Goal: Transaction & Acquisition: Purchase product/service

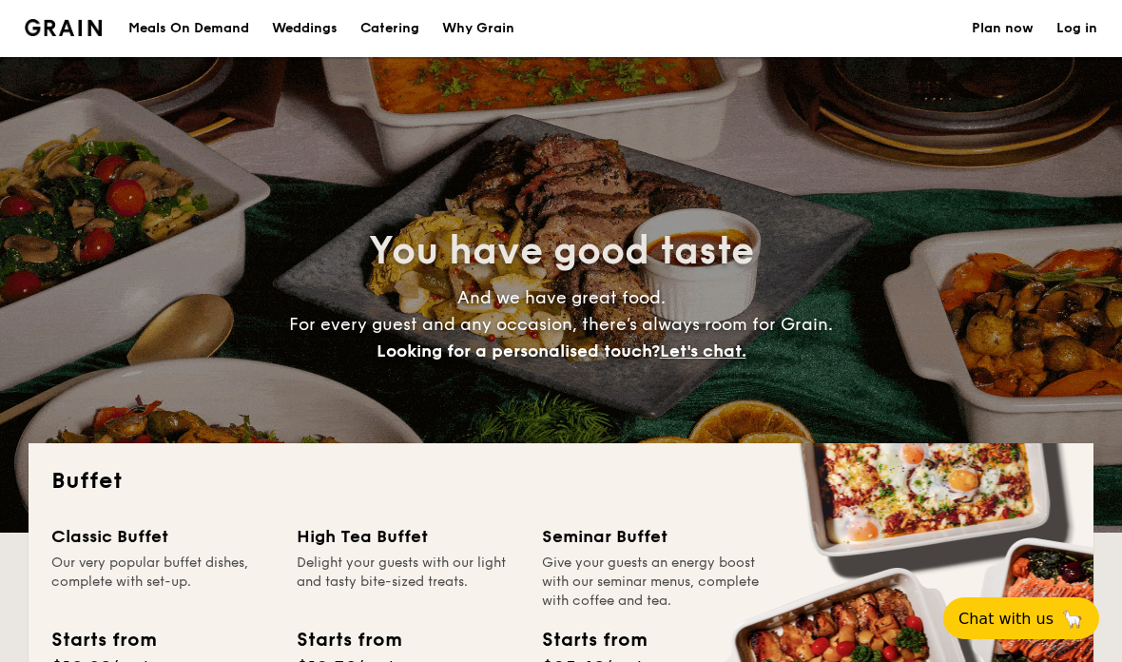
select select
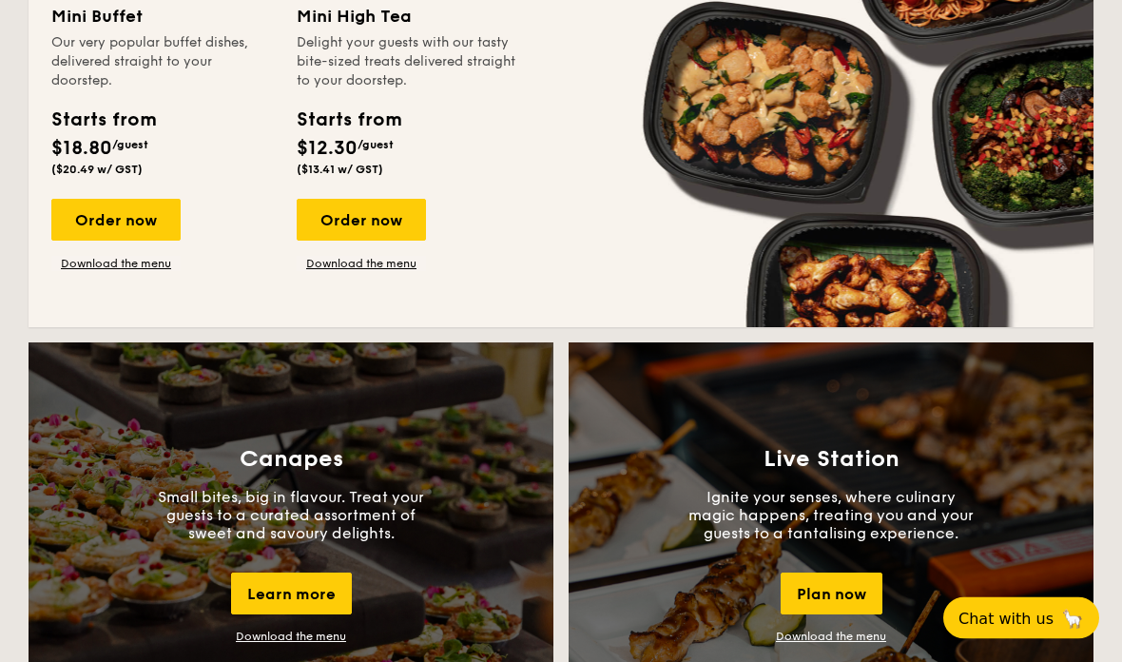
scroll to position [1357, 0]
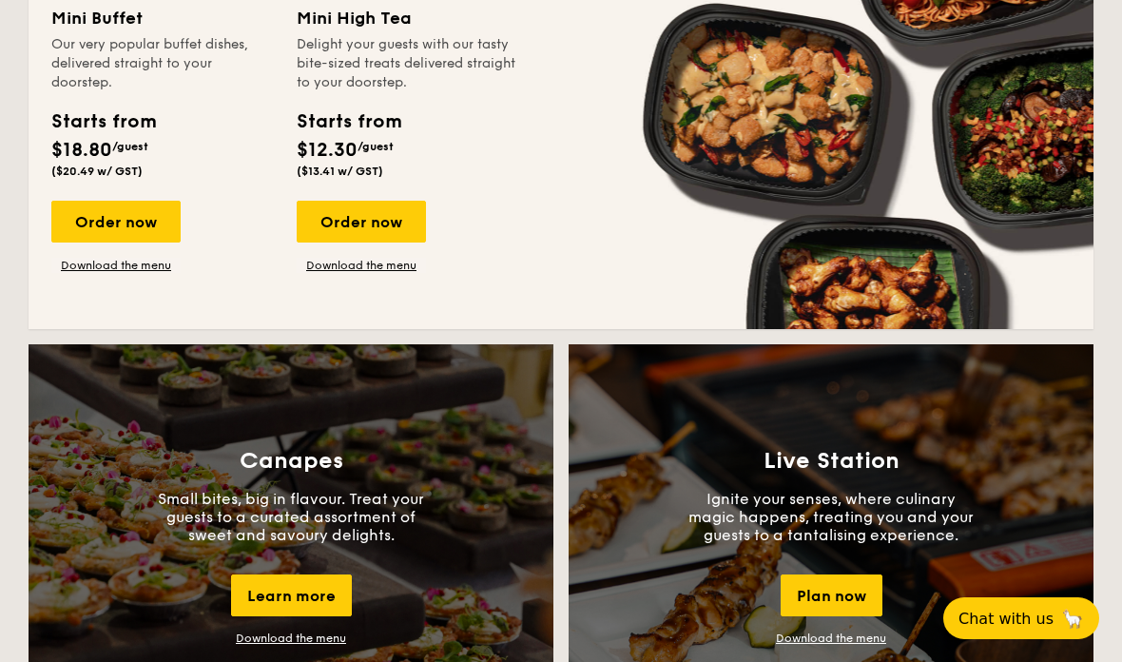
click at [146, 232] on div "Order now" at bounding box center [115, 222] width 129 height 42
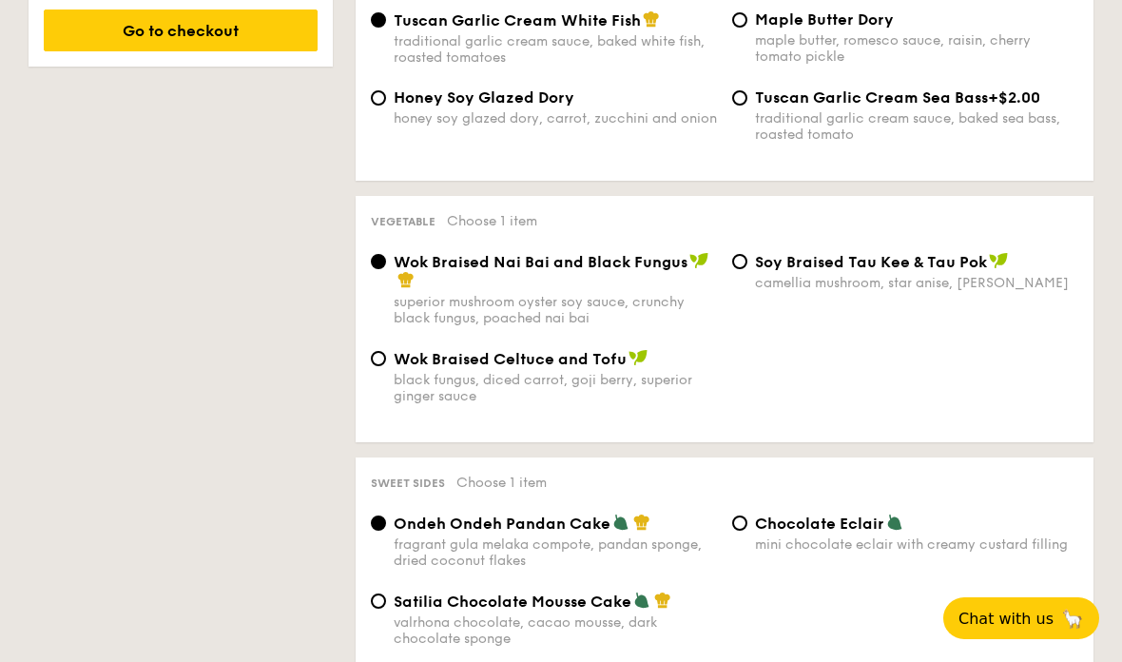
scroll to position [1310, 0]
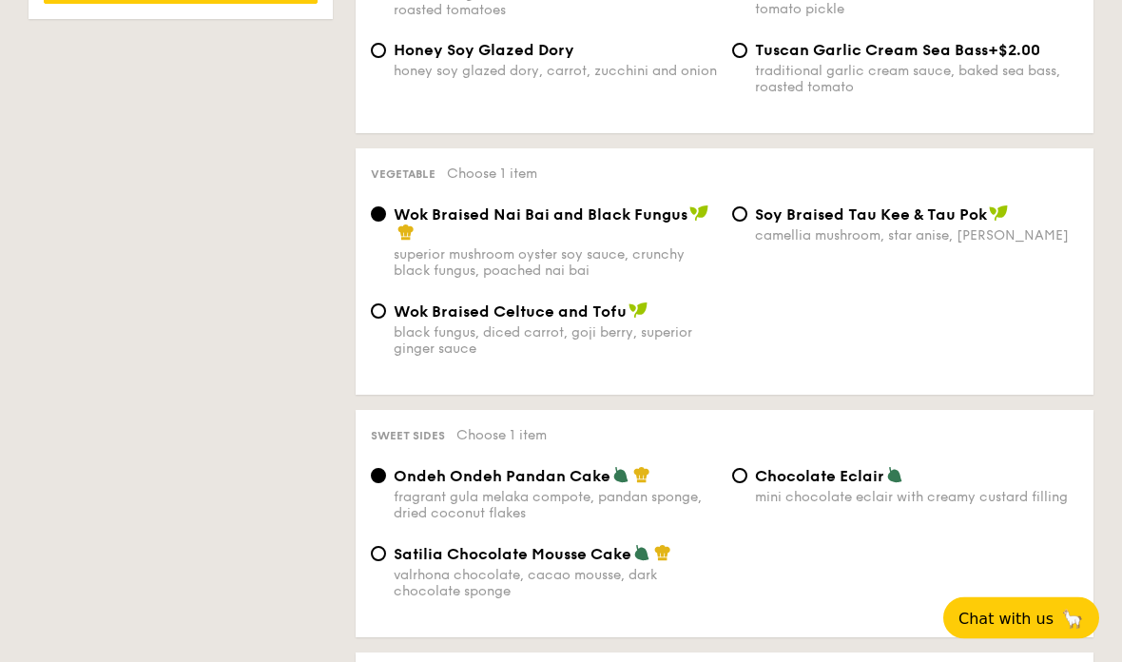
select select
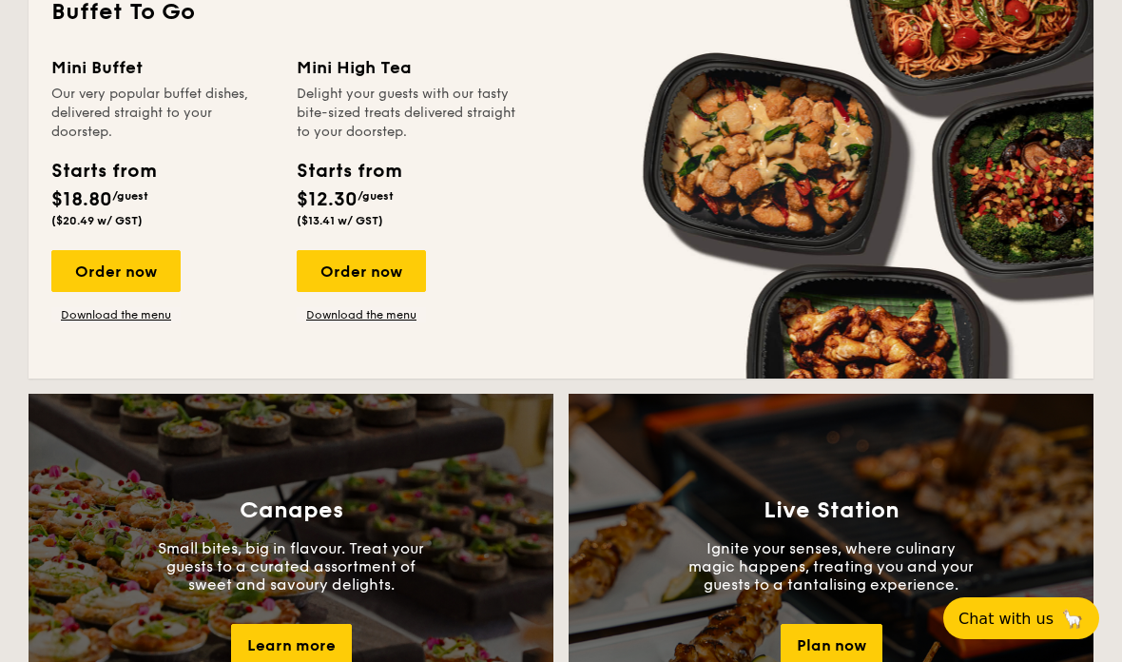
scroll to position [1307, 0]
click at [382, 264] on div "Order now" at bounding box center [361, 272] width 129 height 42
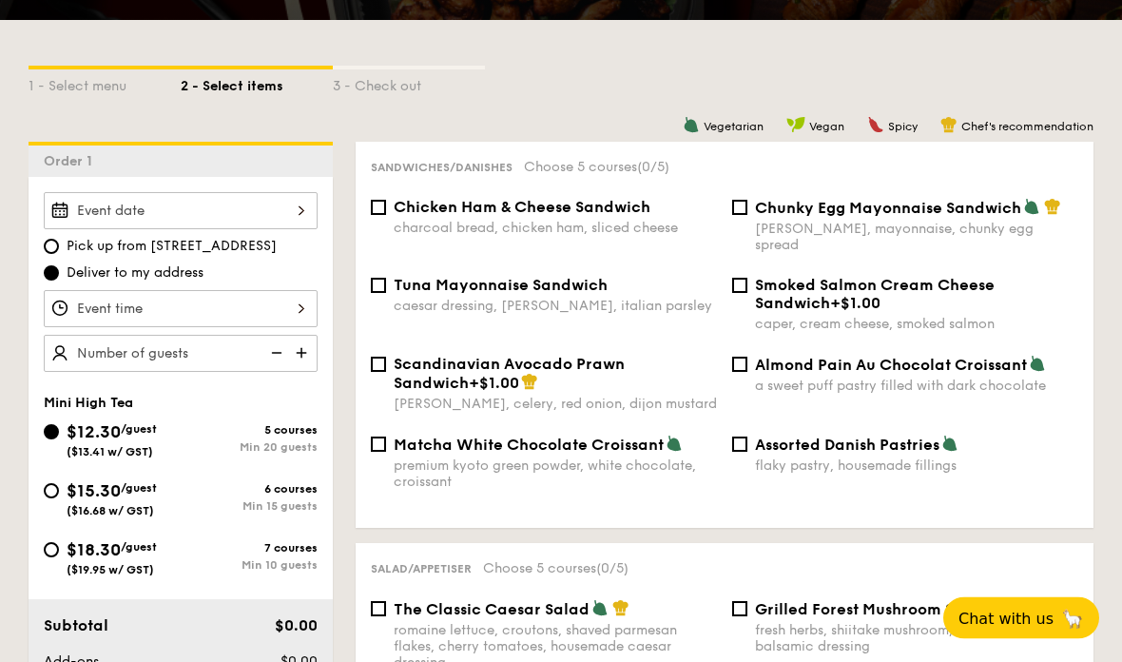
scroll to position [395, 0]
click at [289, 561] on div "7 courses Min 10 guests" at bounding box center [249, 556] width 137 height 30
click at [59, 557] on input "$18.30 /guest ($19.95 w/ GST) 7 courses Min 10 guests" at bounding box center [51, 549] width 15 height 15
radio input "true"
click at [109, 492] on span "$15.30" at bounding box center [94, 490] width 54 height 21
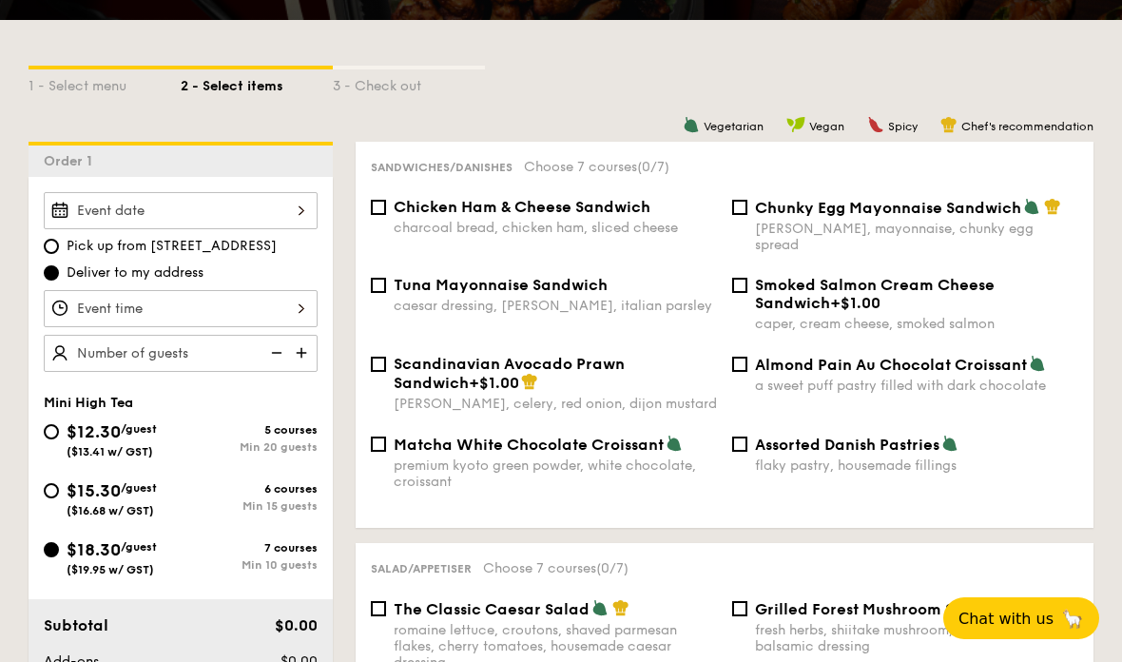
click at [59, 492] on input "$15.30 /guest ($16.68 w/ GST) 6 courses Min 15 guests" at bounding box center [51, 490] width 15 height 15
radio input "true"
click at [291, 504] on div "Min 15 guests" at bounding box center [249, 505] width 137 height 13
click at [59, 498] on input "$15.30 /guest ($16.68 w/ GST) 6 courses Min 15 guests" at bounding box center [51, 490] width 15 height 15
click at [617, 363] on span "Scandinavian Avocado Prawn Sandwich" at bounding box center [509, 373] width 231 height 37
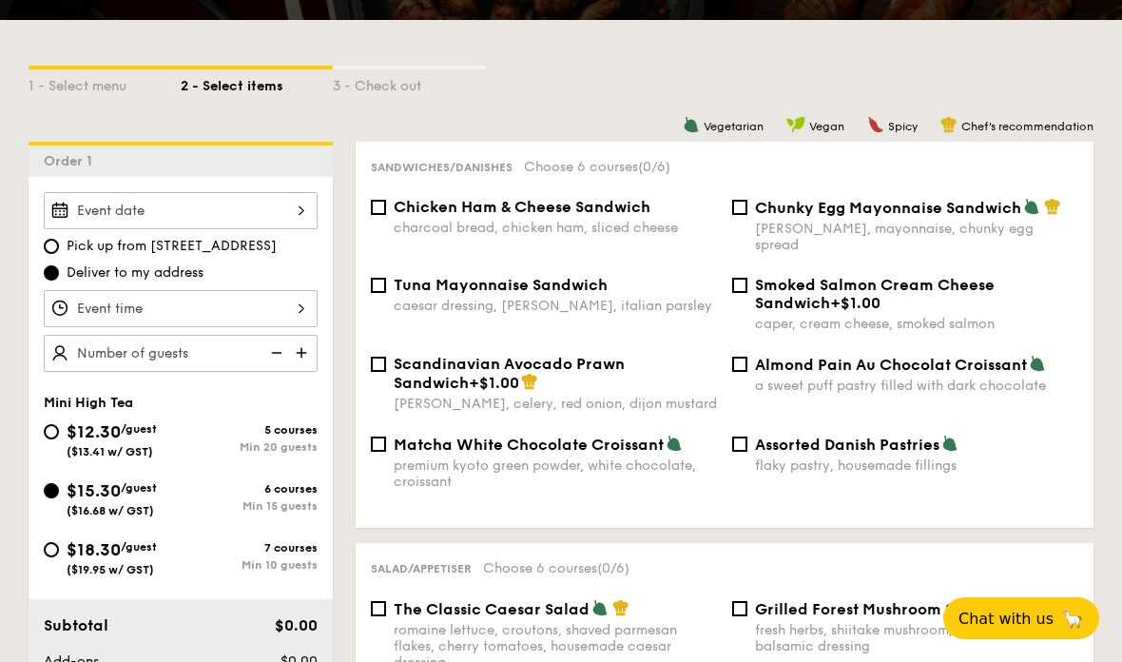
click at [386, 363] on input "Scandinavian Avocado Prawn Sandwich +$1.00 [PERSON_NAME], celery, red onion, di…" at bounding box center [378, 364] width 15 height 15
checkbox input "true"
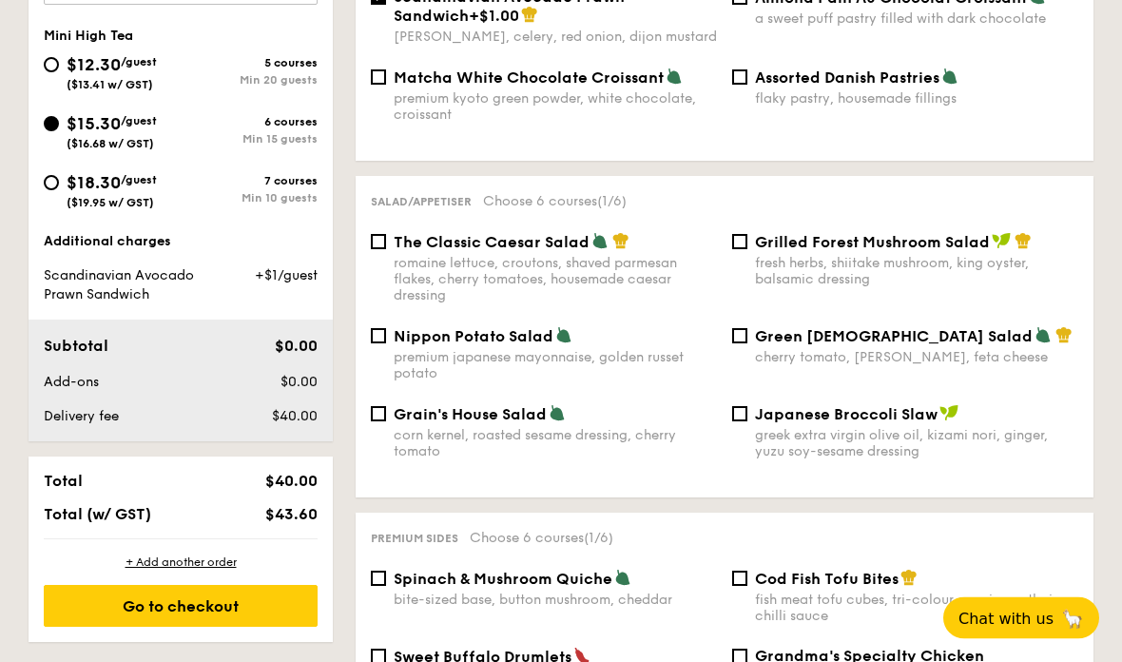
scroll to position [764, 0]
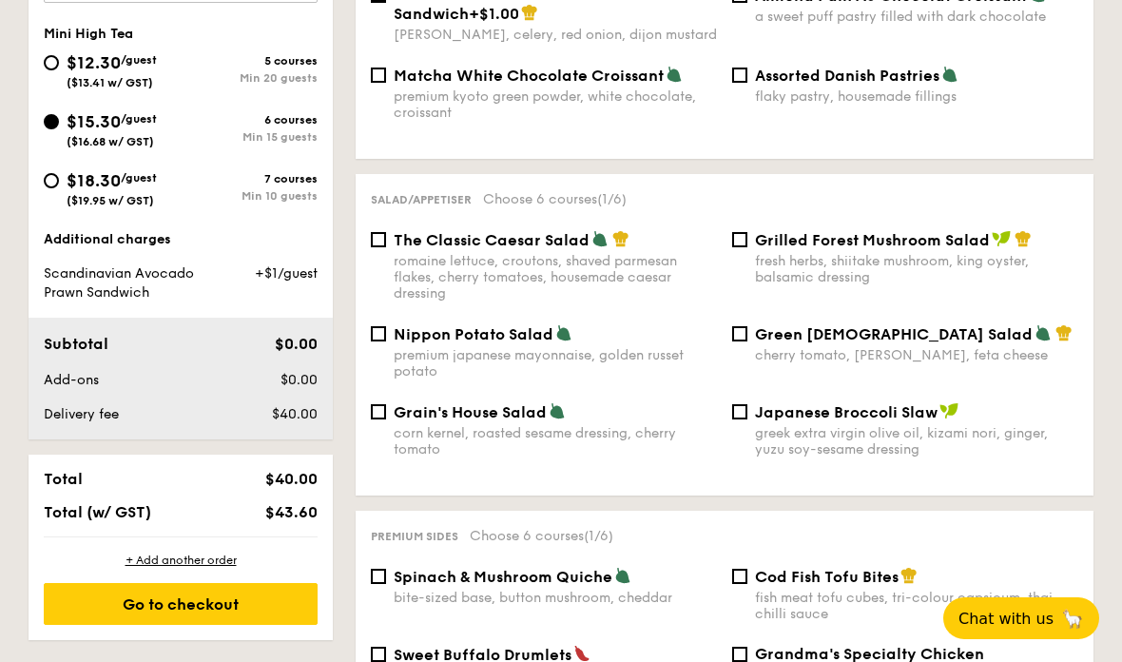
click at [946, 243] on span "Grilled Forest Mushroom Salad" at bounding box center [872, 240] width 235 height 18
click at [748, 243] on input "Grilled Forest Mushroom Salad fresh herbs, shiitake mushroom, king oyster, bals…" at bounding box center [739, 239] width 15 height 15
checkbox input "true"
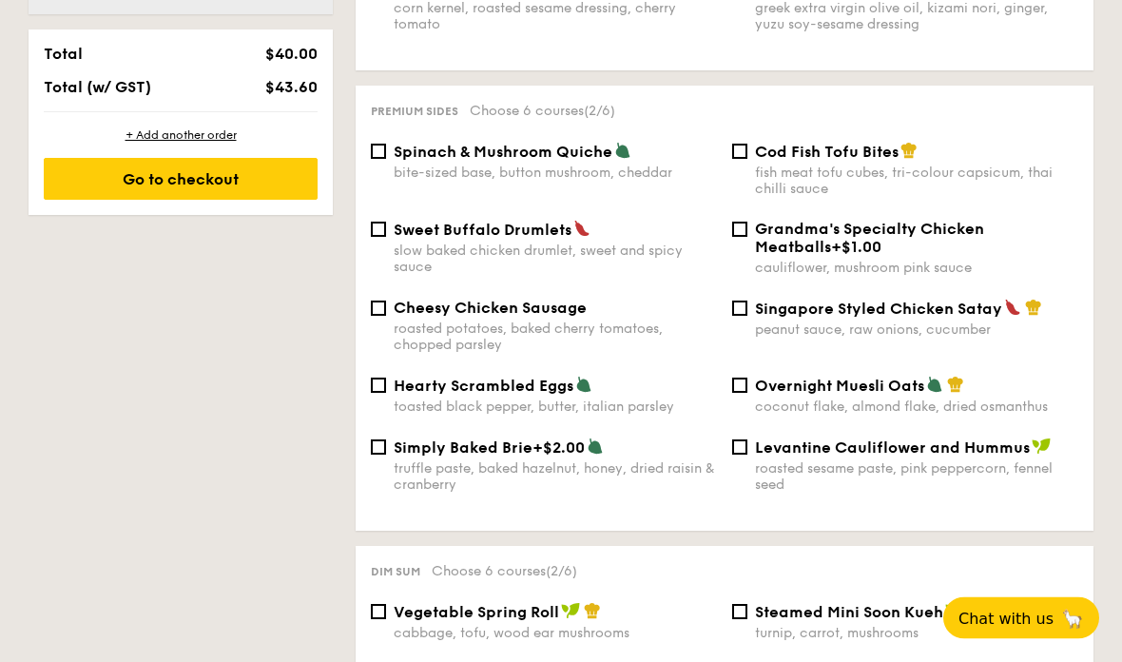
scroll to position [1199, 0]
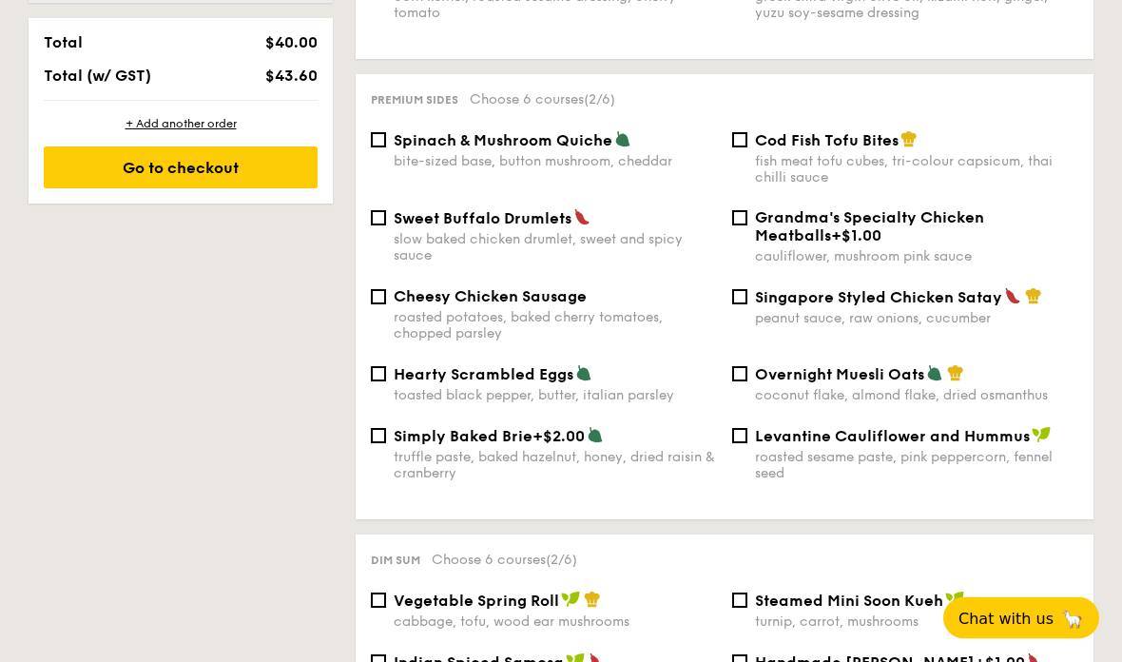
click at [528, 315] on div "Cheesy Chicken Sausage roasted potatoes, baked cherry tomatoes, chopped parsley" at bounding box center [555, 315] width 323 height 54
click at [386, 305] on input "Cheesy Chicken Sausage roasted potatoes, baked cherry tomatoes, chopped parsley" at bounding box center [378, 297] width 15 height 15
checkbox input "true"
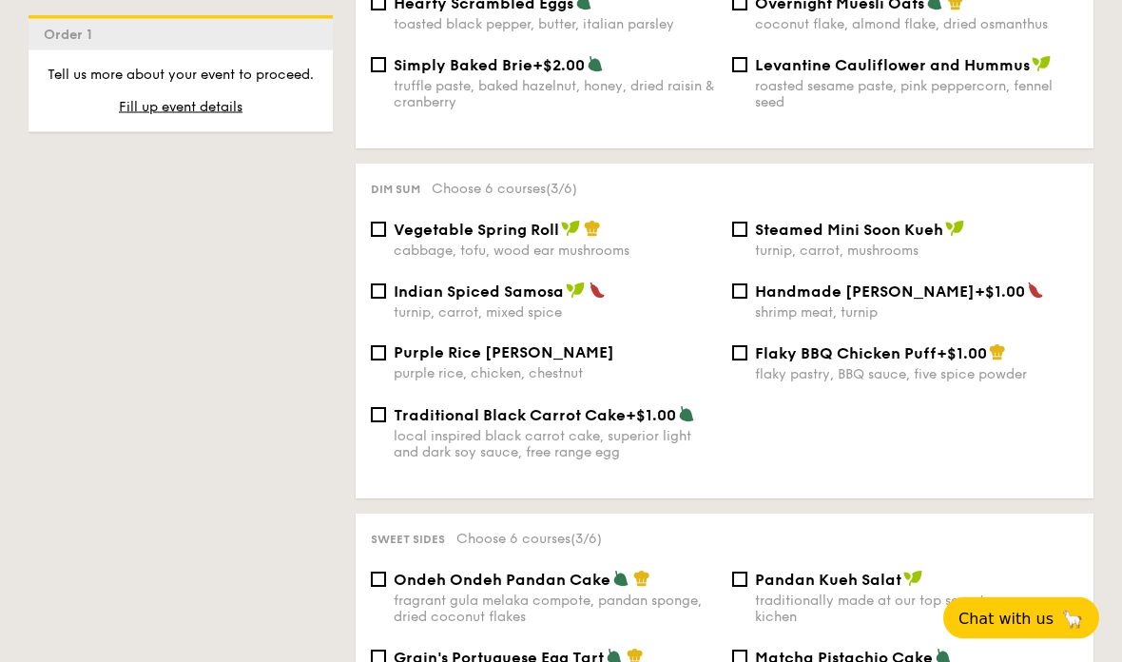
scroll to position [1571, 0]
click at [535, 259] on div "cabbage, tofu, wood ear mushrooms" at bounding box center [555, 251] width 323 height 16
click at [386, 237] on input "Vegetable Spring Roll cabbage, tofu, wood ear mushrooms" at bounding box center [378, 229] width 15 height 15
checkbox input "true"
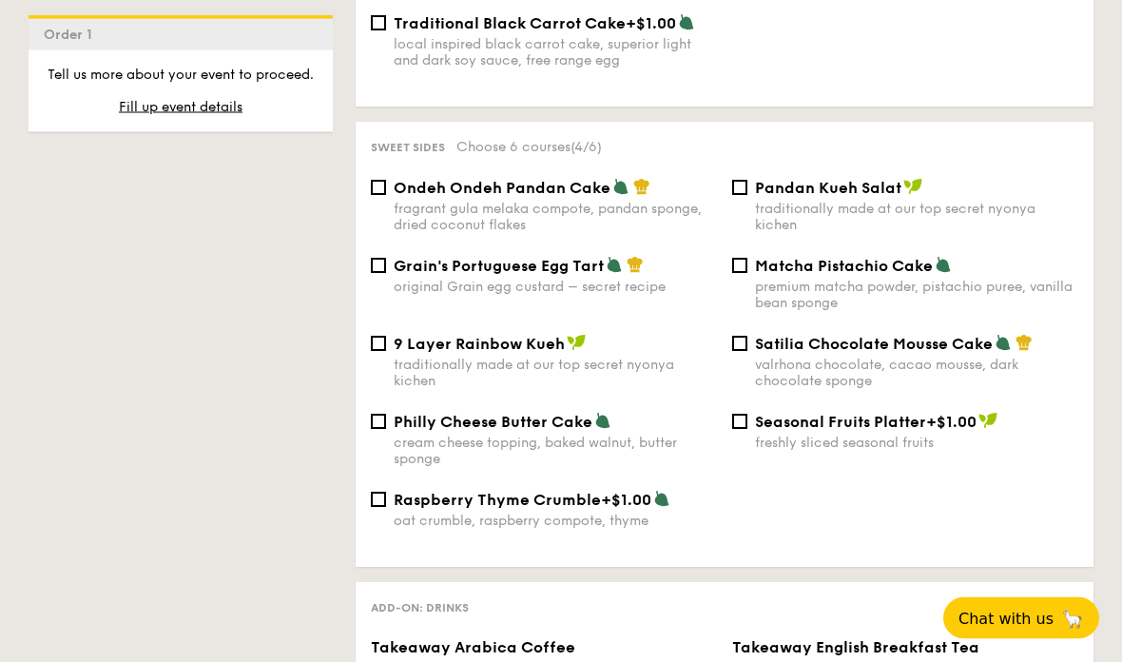
scroll to position [1963, 0]
click at [875, 431] on span "Seasonal Fruits Platter" at bounding box center [840, 422] width 171 height 18
click at [748, 429] on input "Seasonal Fruits Platter +$1.00 freshly sliced seasonal fruits" at bounding box center [739, 421] width 15 height 15
checkbox input "true"
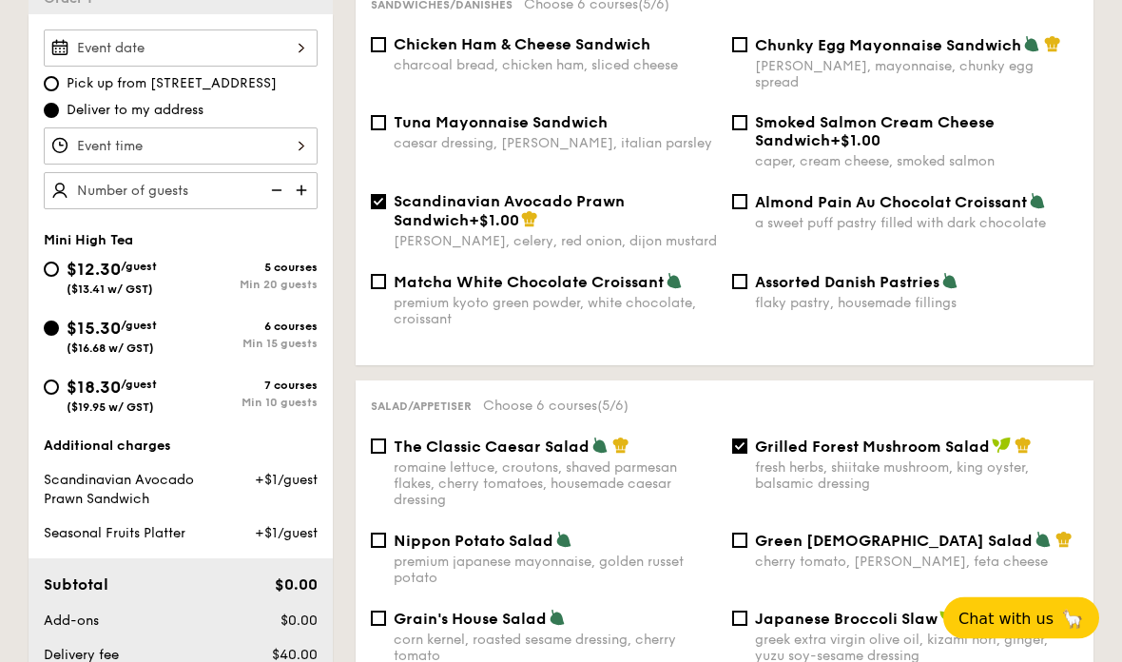
scroll to position [551, 0]
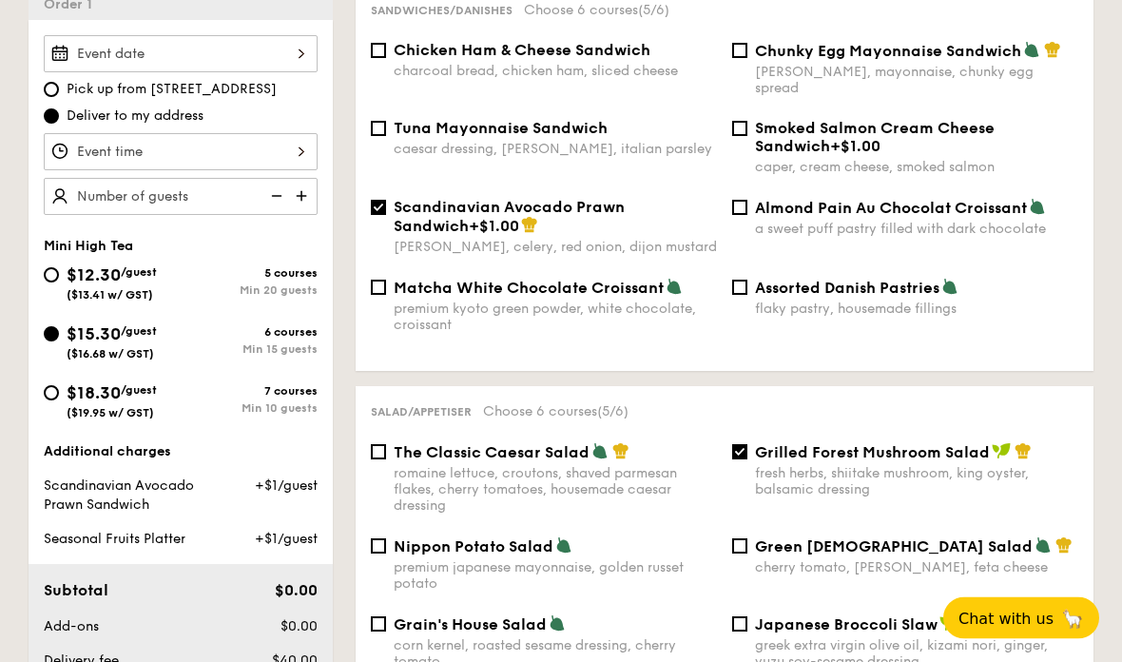
click at [302, 196] on img at bounding box center [303, 197] width 29 height 36
click at [302, 199] on img at bounding box center [303, 196] width 29 height 36
click at [305, 198] on img at bounding box center [303, 196] width 29 height 36
click at [303, 196] on img at bounding box center [303, 196] width 29 height 36
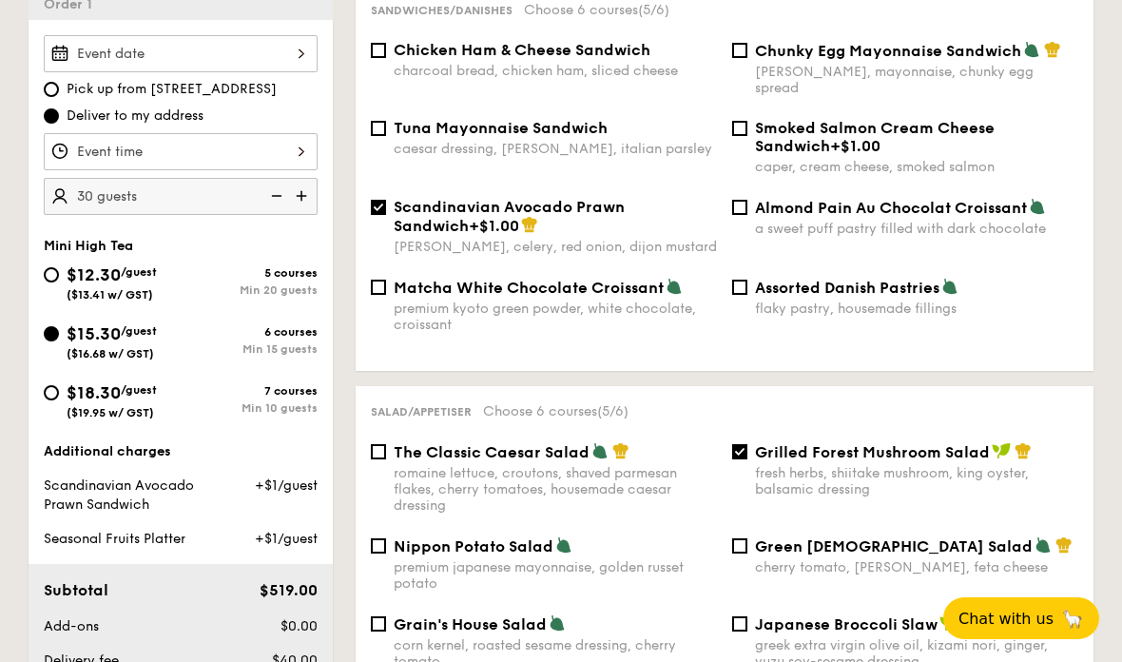
click at [311, 195] on img at bounding box center [303, 196] width 29 height 36
click at [307, 199] on img at bounding box center [303, 196] width 29 height 36
click at [308, 197] on img at bounding box center [303, 196] width 29 height 36
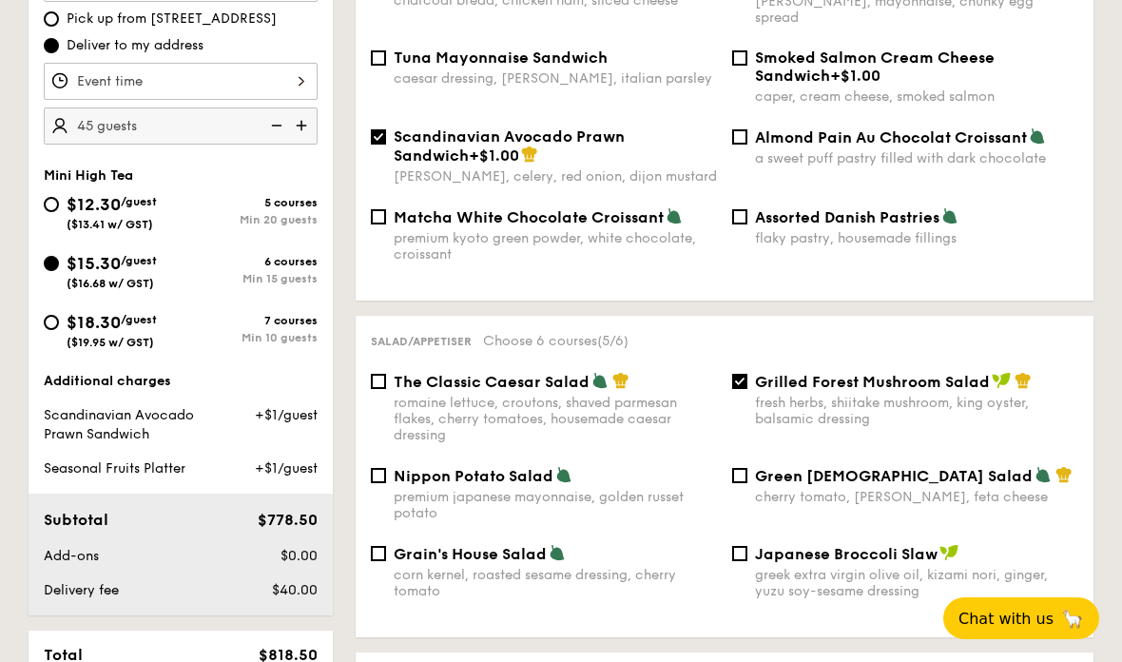
scroll to position [620, 0]
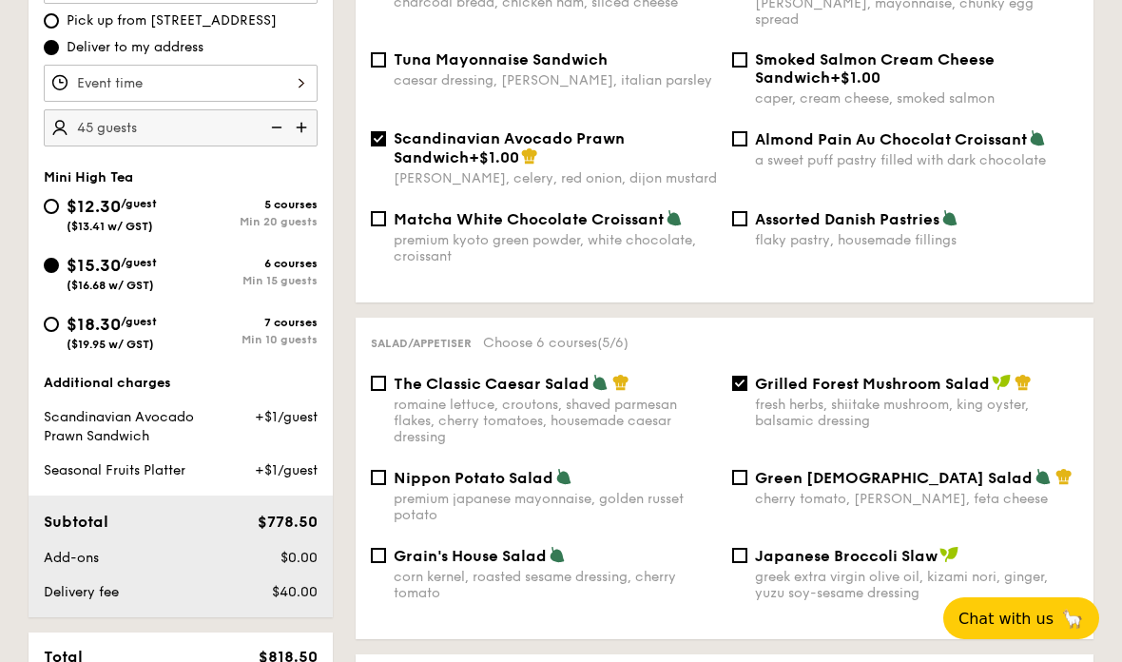
click at [276, 129] on img at bounding box center [275, 127] width 29 height 36
type input "40 guests"
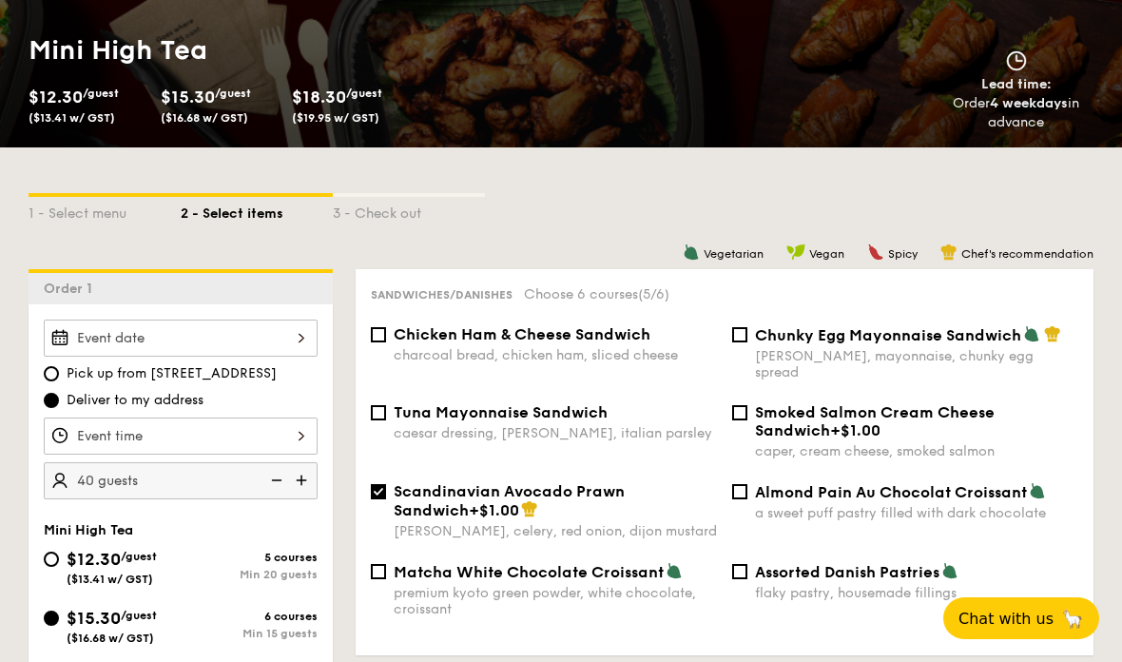
scroll to position [265, 0]
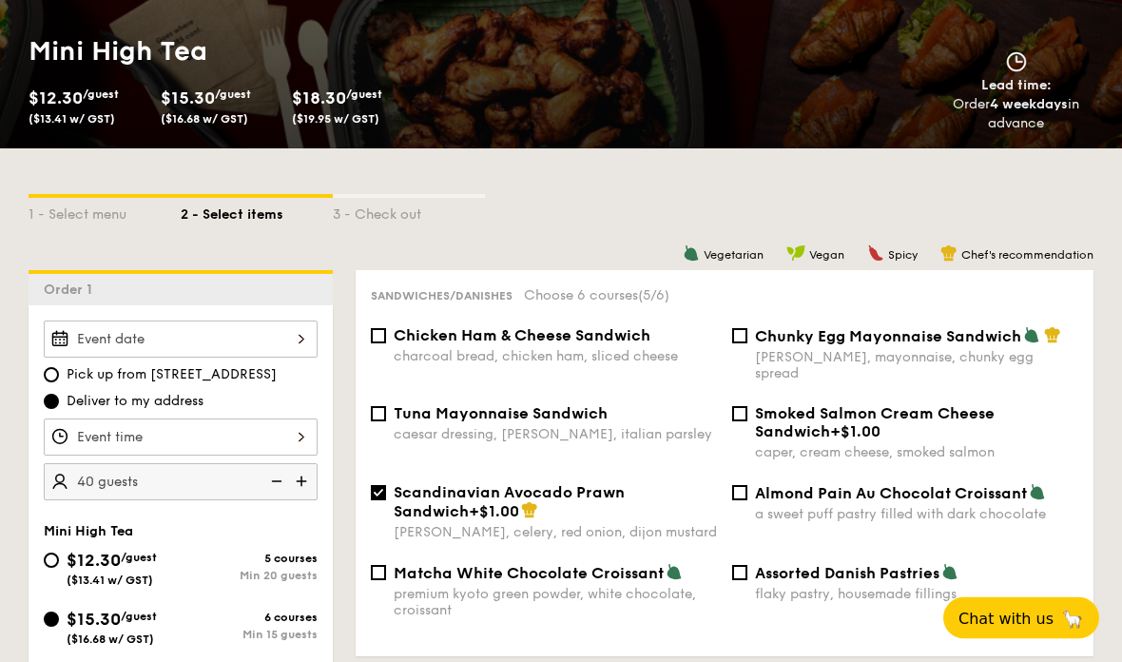
scroll to position [1308, 0]
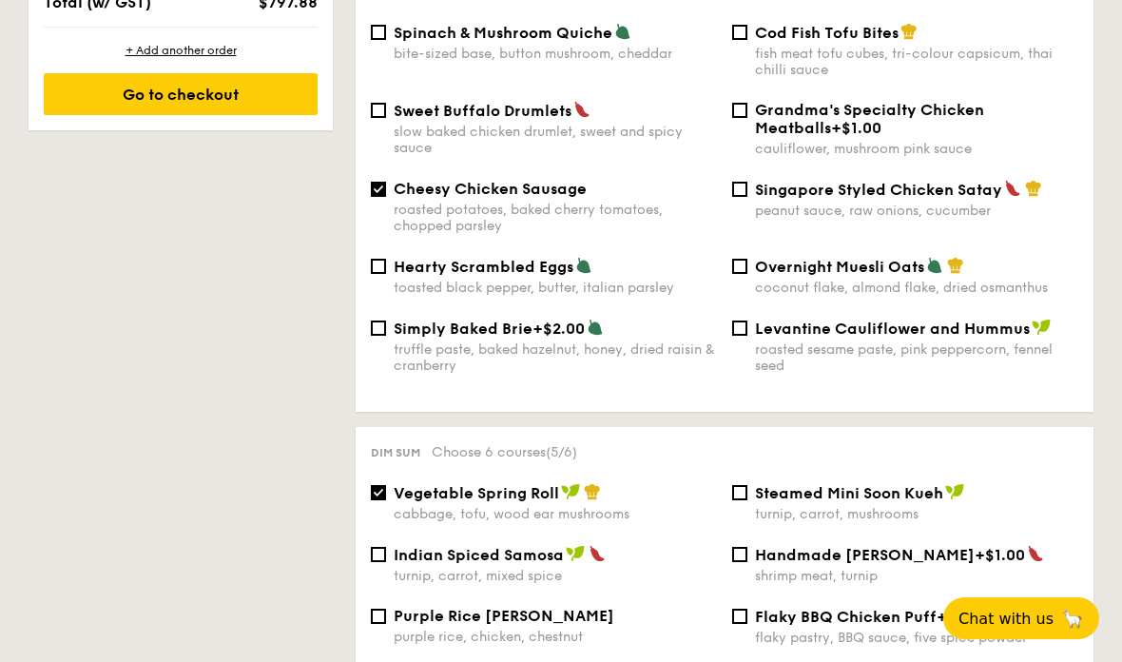
select select
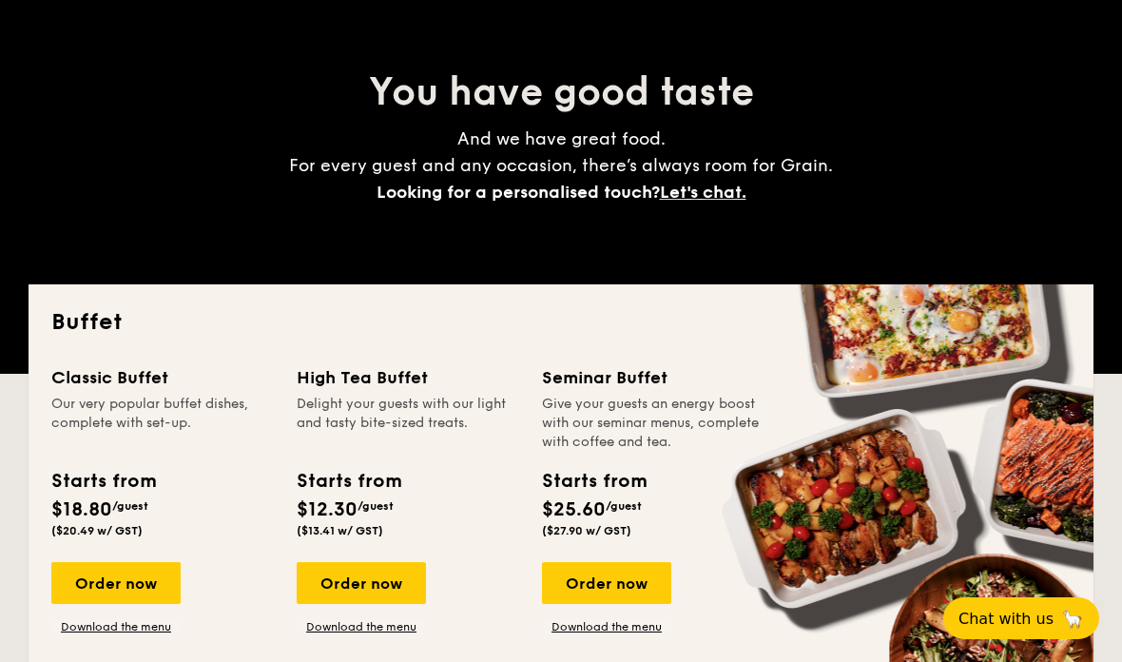
scroll to position [161, 0]
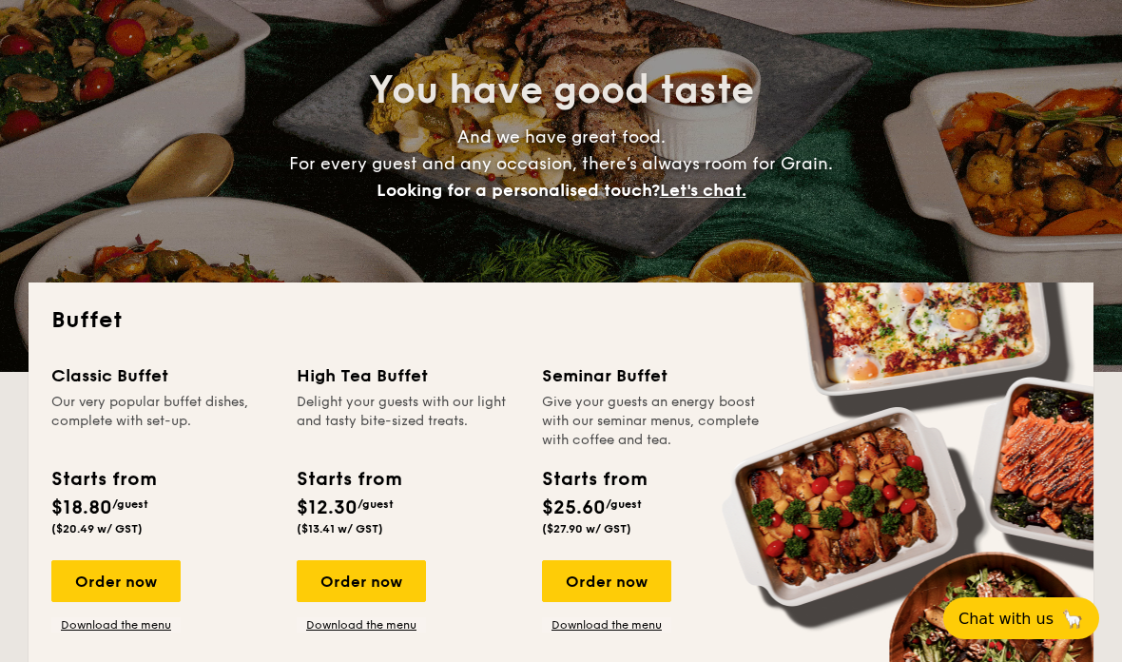
click at [93, 368] on div "Classic Buffet" at bounding box center [162, 375] width 223 height 27
click at [149, 584] on div "Order now" at bounding box center [115, 581] width 129 height 42
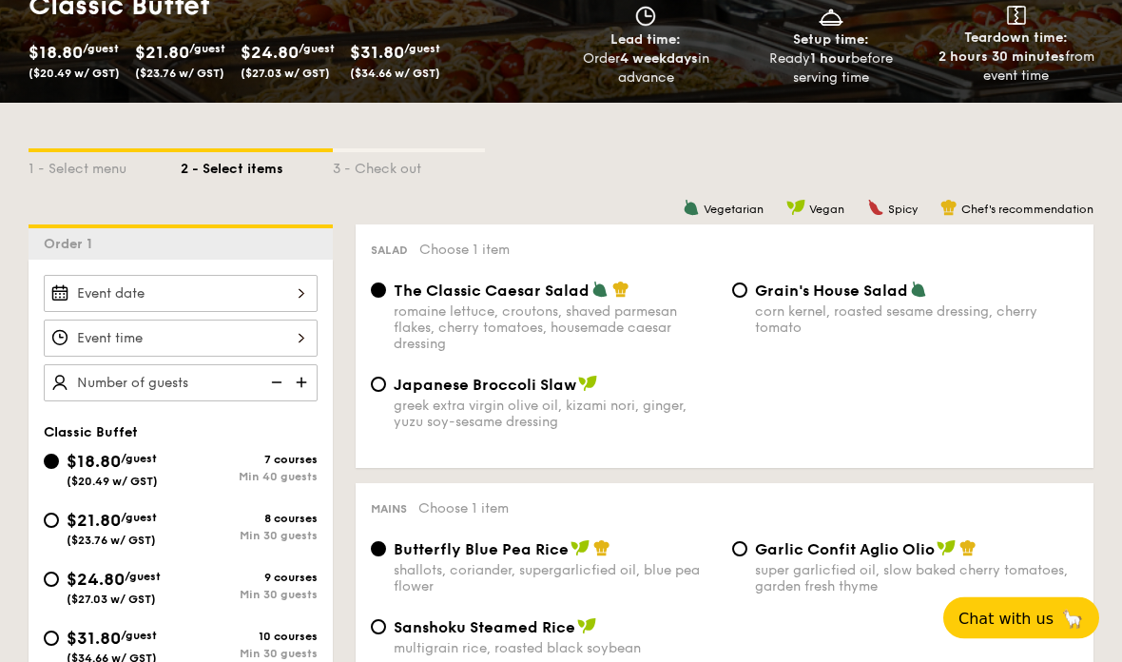
select select
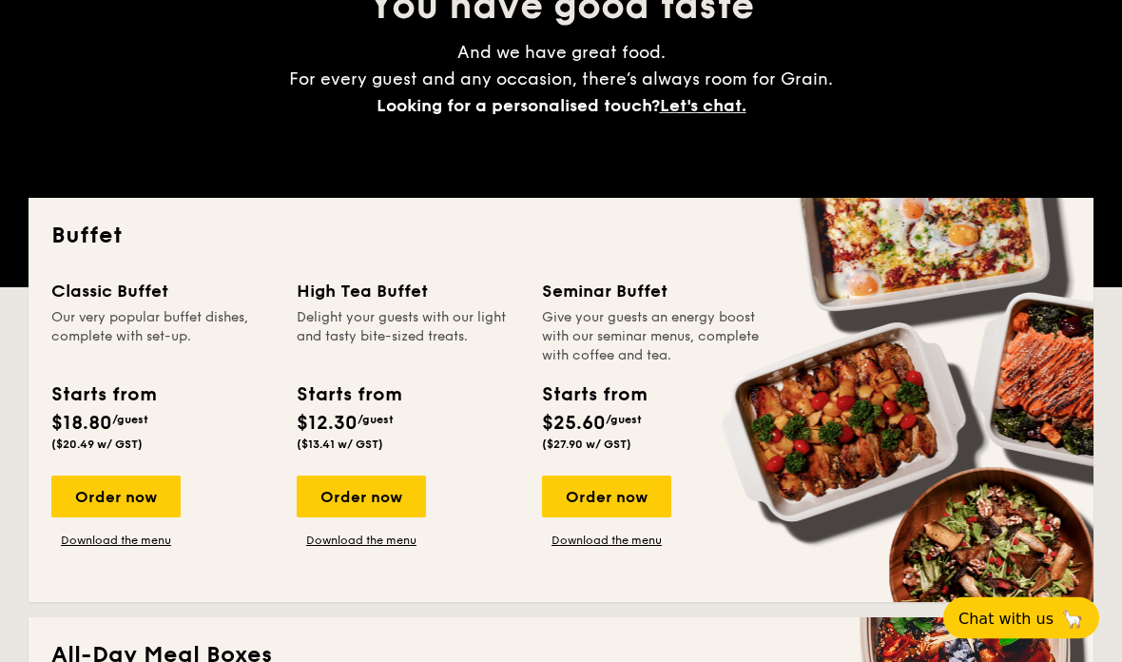
scroll to position [233, 0]
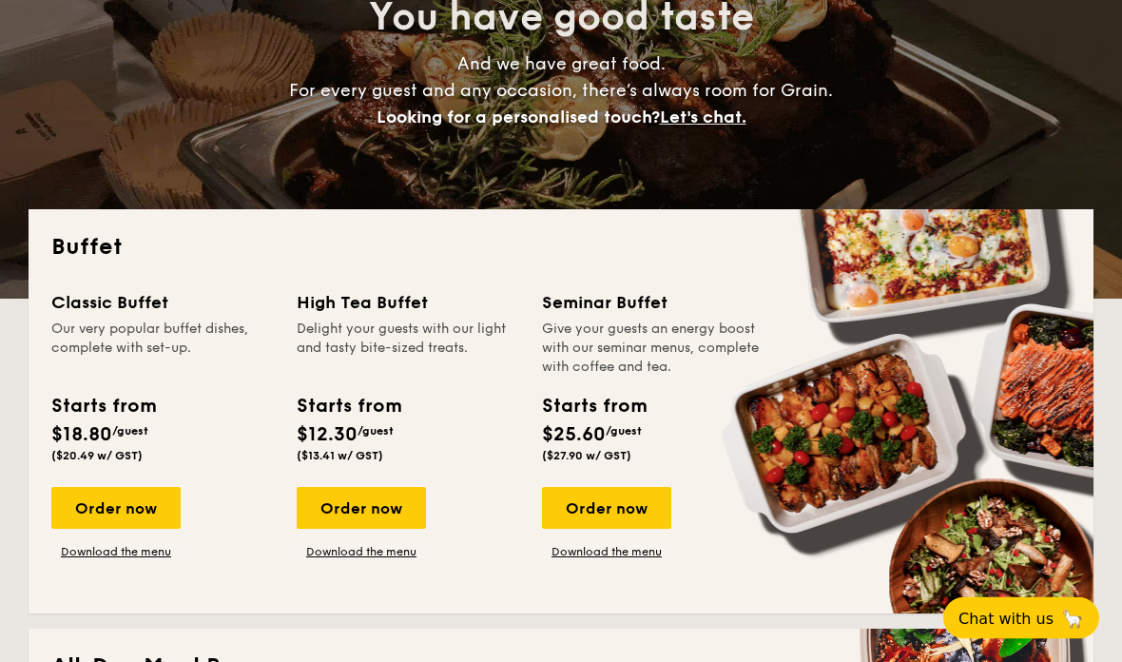
click at [126, 516] on div "Order now" at bounding box center [115, 509] width 129 height 42
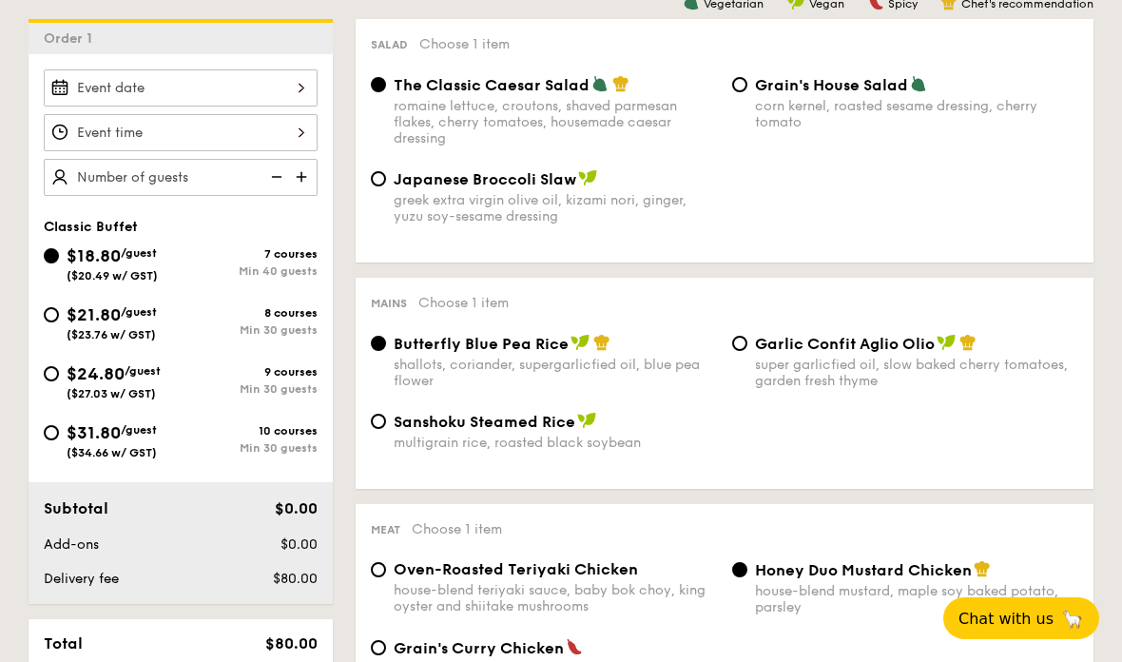
scroll to position [529, 0]
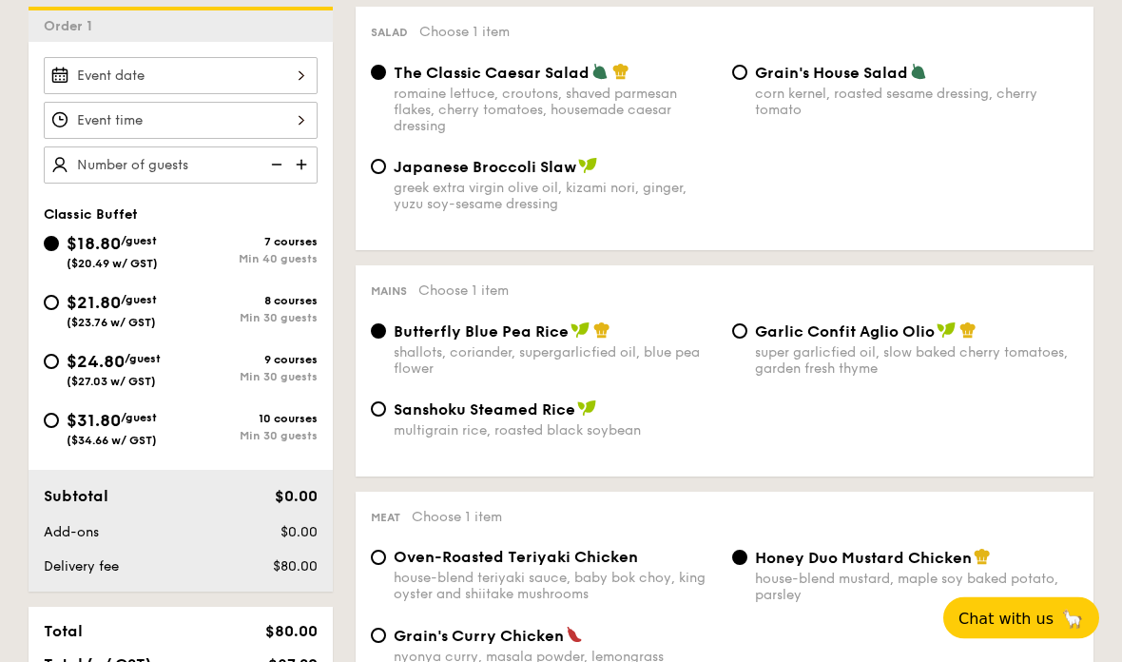
click at [911, 351] on div "Garlic Confit Aglio Olio super garlicfied oil, slow baked cherry tomatoes, gard…" at bounding box center [916, 349] width 323 height 55
click at [748, 340] on input "Garlic Confit Aglio Olio super garlicfied oil, slow baked cherry tomatoes, gard…" at bounding box center [739, 331] width 15 height 15
radio input "true"
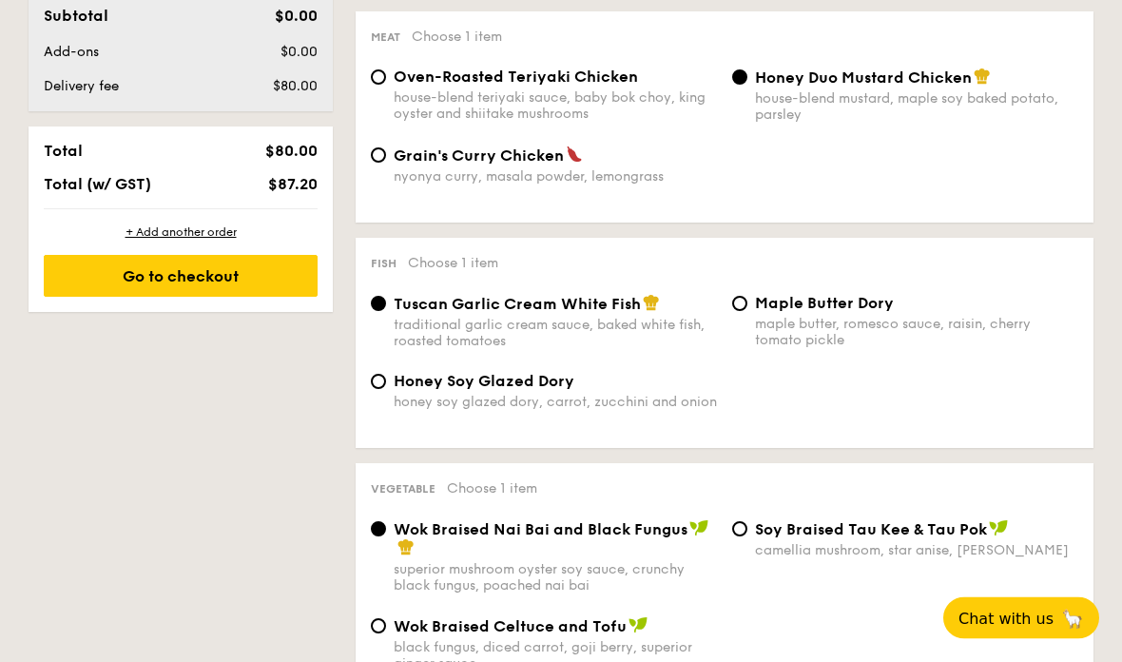
scroll to position [1012, 0]
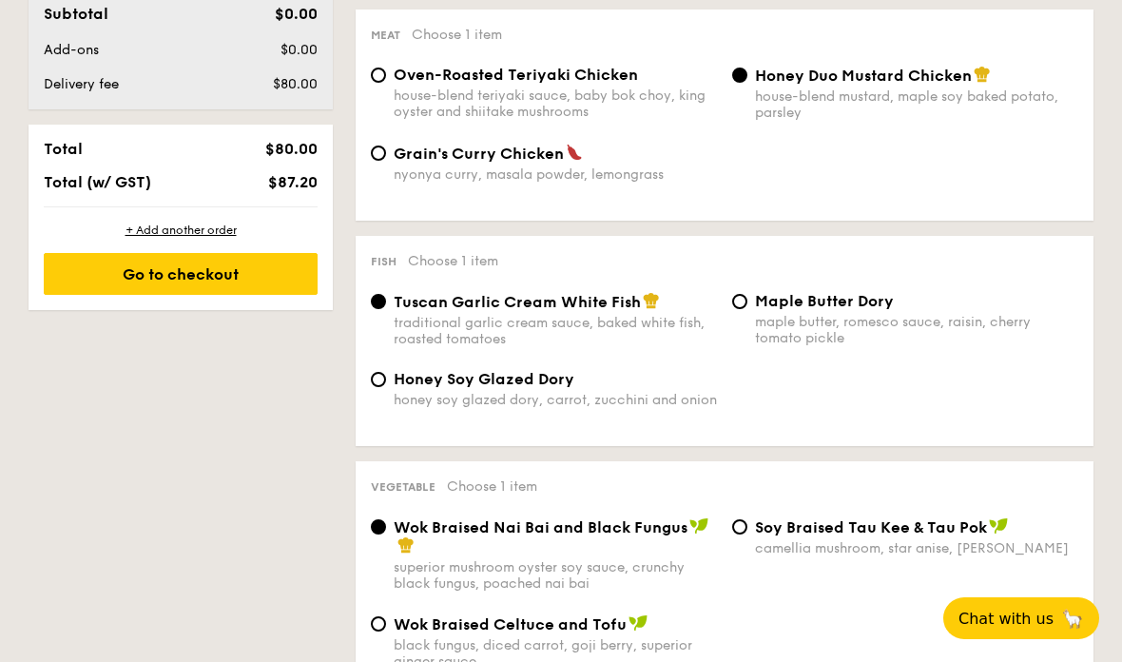
select select
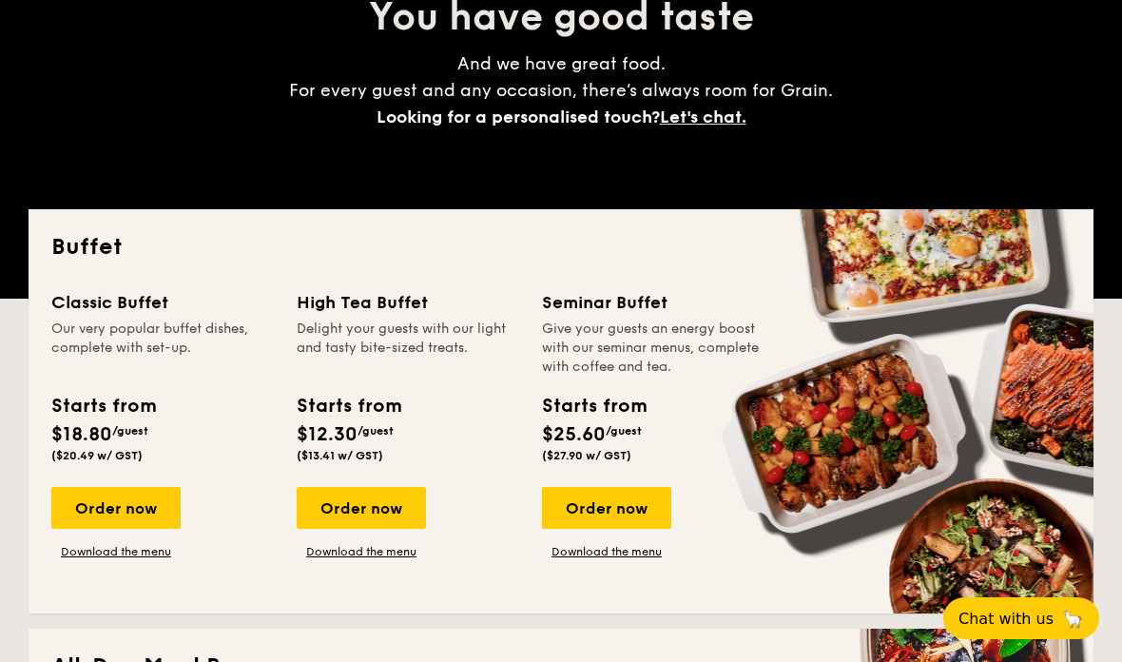
scroll to position [233, 0]
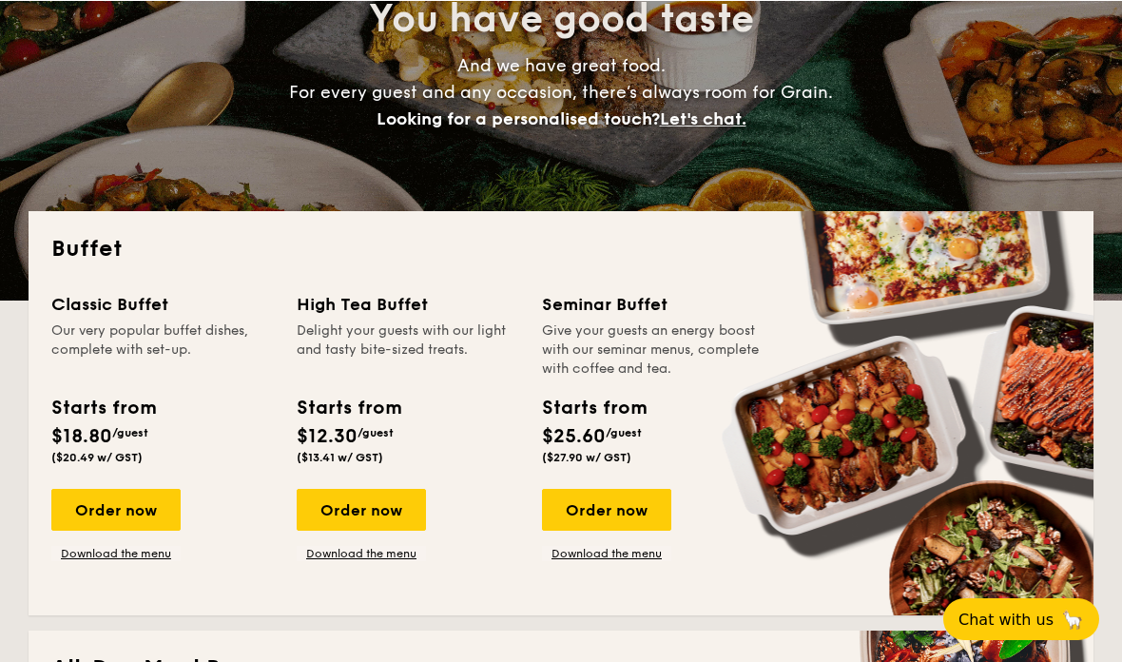
click at [276, 661] on h2 "All-Day Meal Boxes" at bounding box center [561, 667] width 1020 height 30
